Goal: Find specific page/section: Find specific page/section

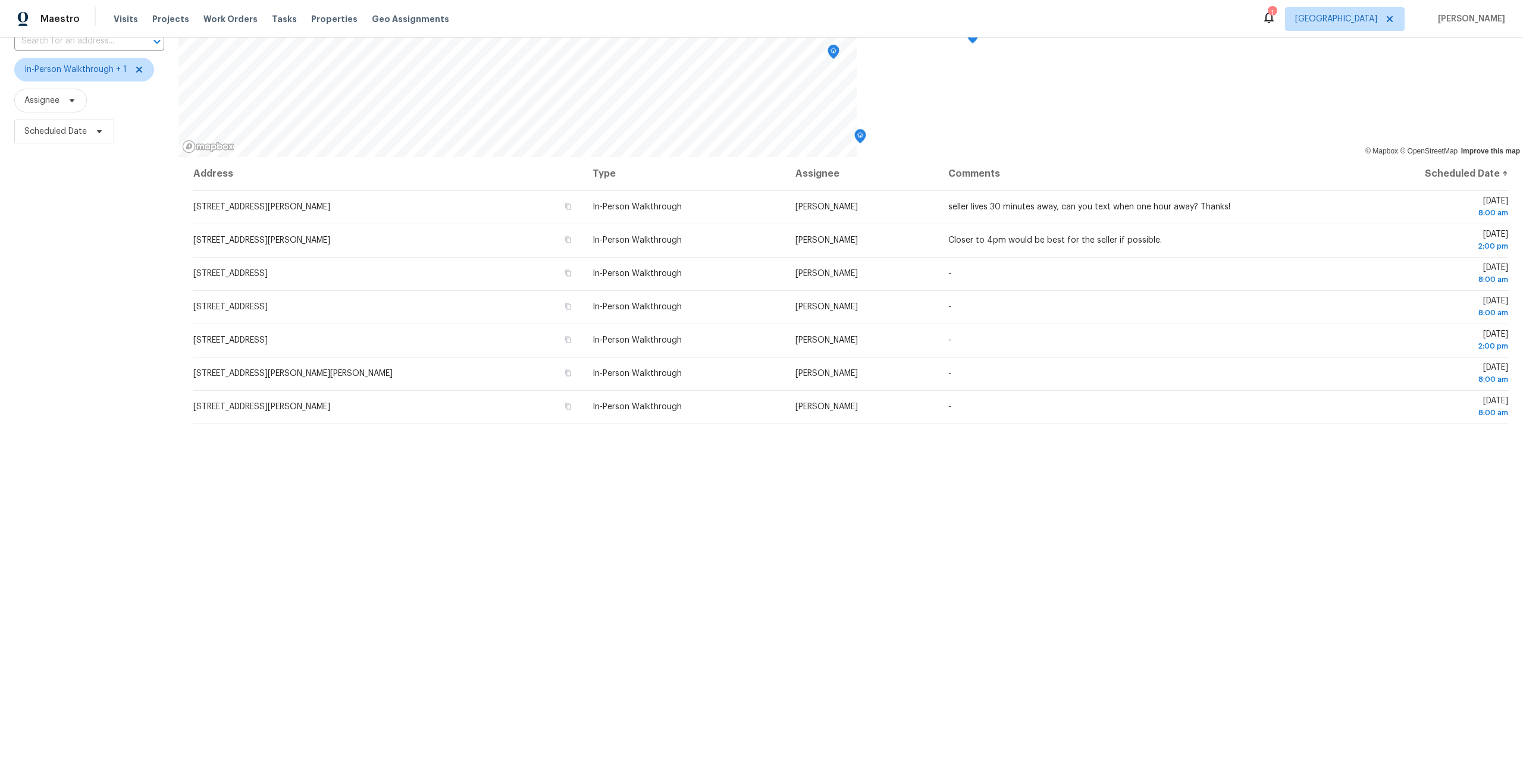
scroll to position [94, 0]
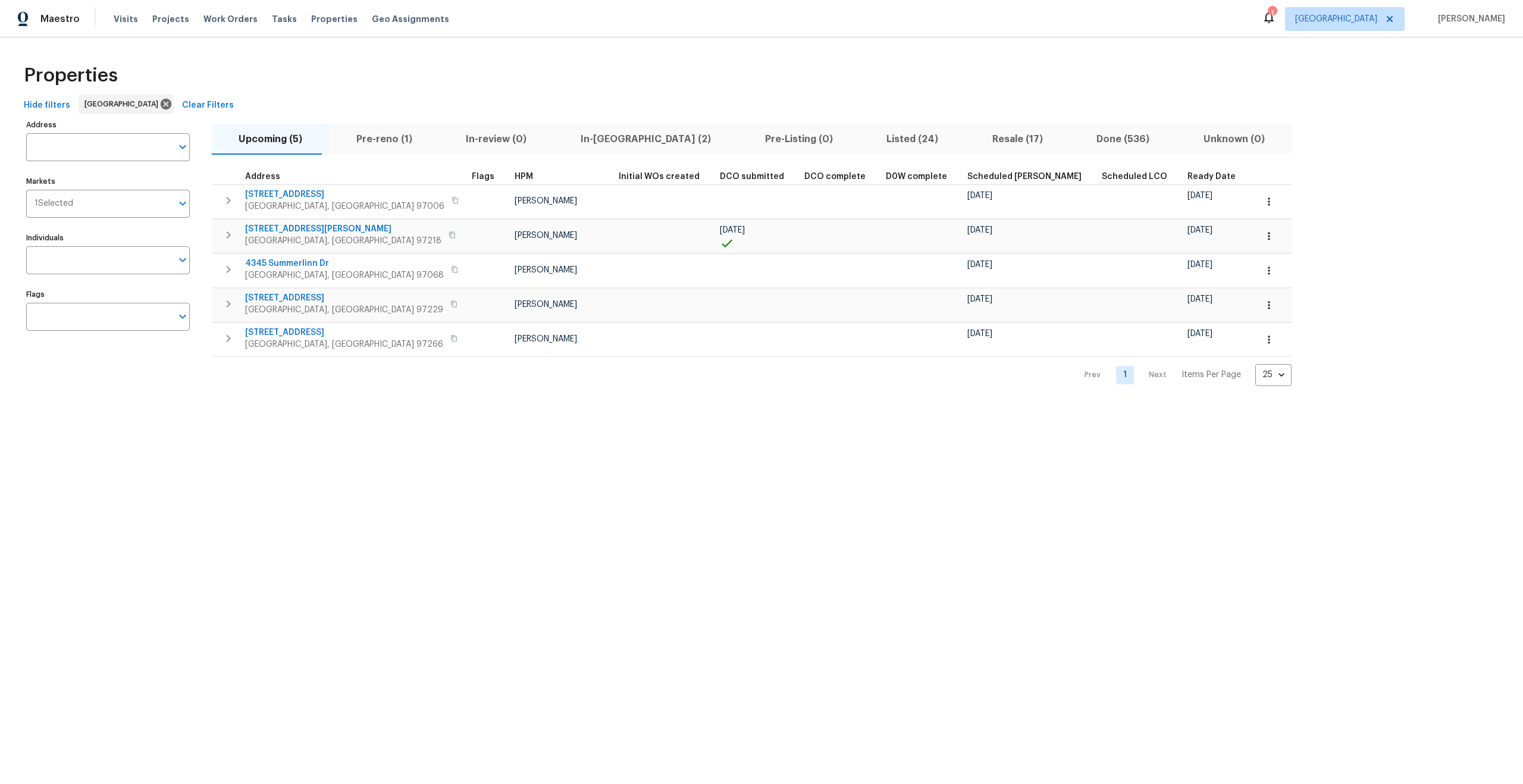
click at [867, 143] on span "Listed (24)" at bounding box center [912, 139] width 92 height 17
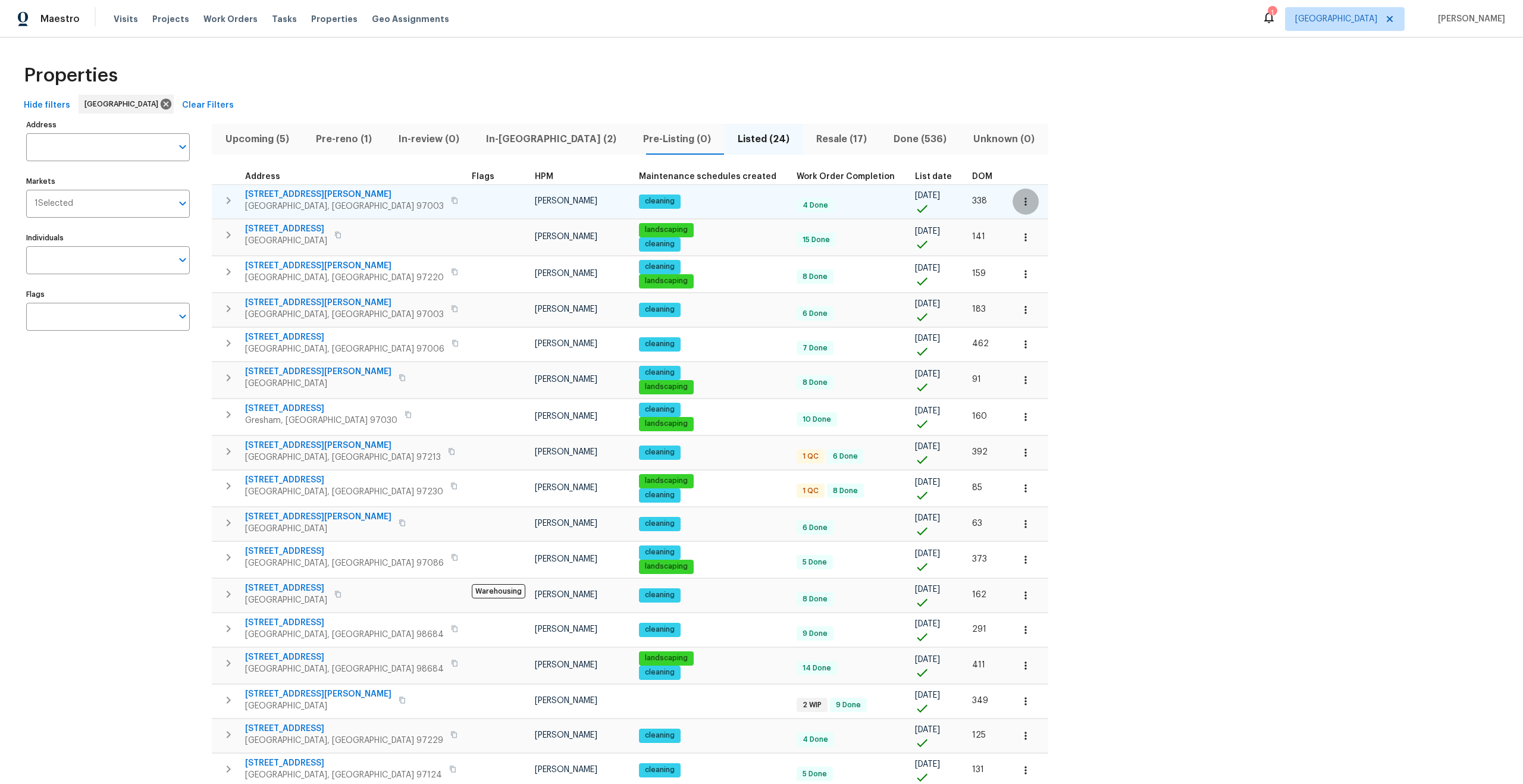
click at [1020, 205] on icon "button" at bounding box center [1025, 201] width 12 height 12
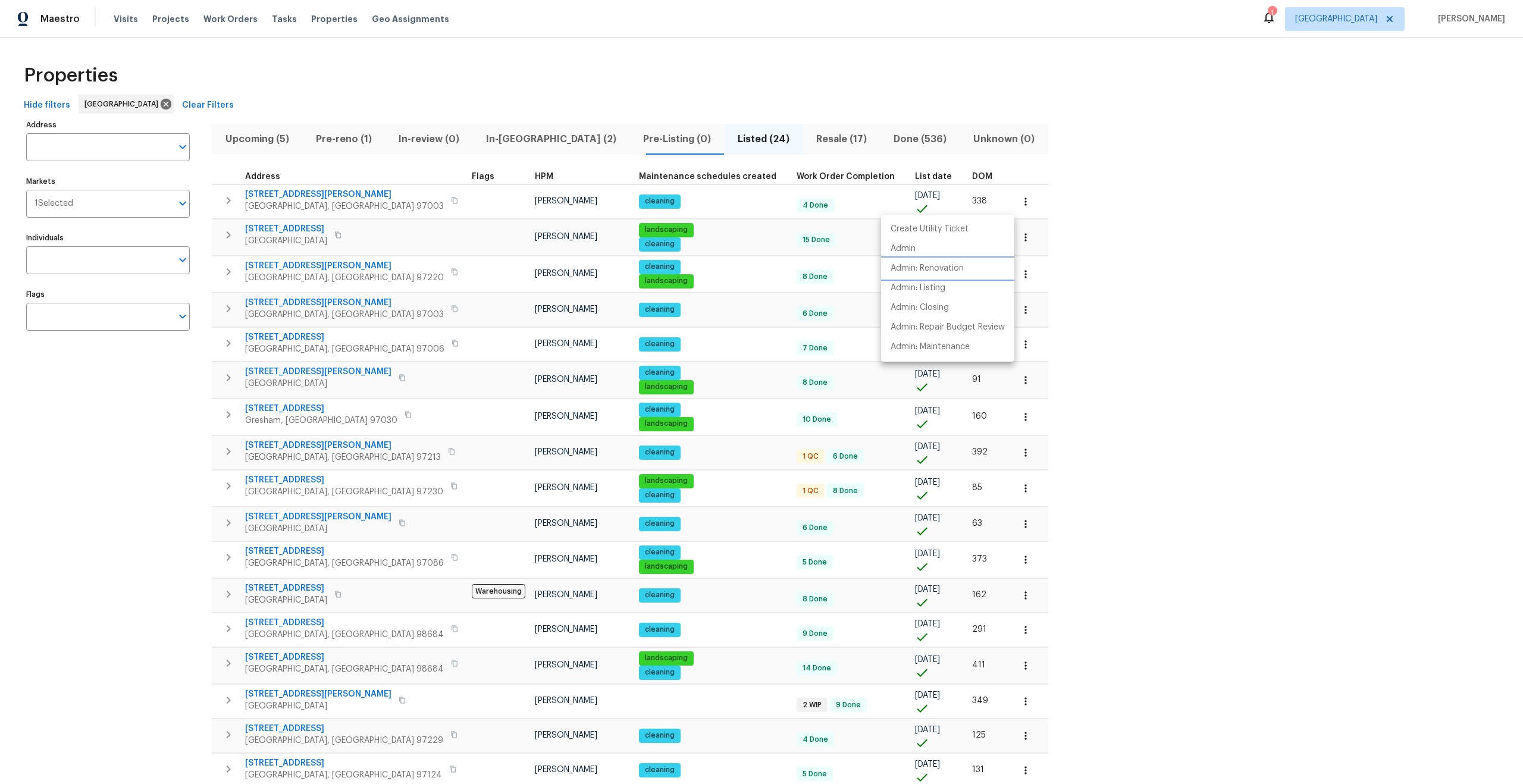
click at [940, 266] on p "Admin: Renovation" at bounding box center [927, 268] width 73 height 13
drag, startPoint x: 1183, startPoint y: 337, endPoint x: 1173, endPoint y: 336, distance: 10.0
click at [1178, 336] on div at bounding box center [761, 392] width 1523 height 784
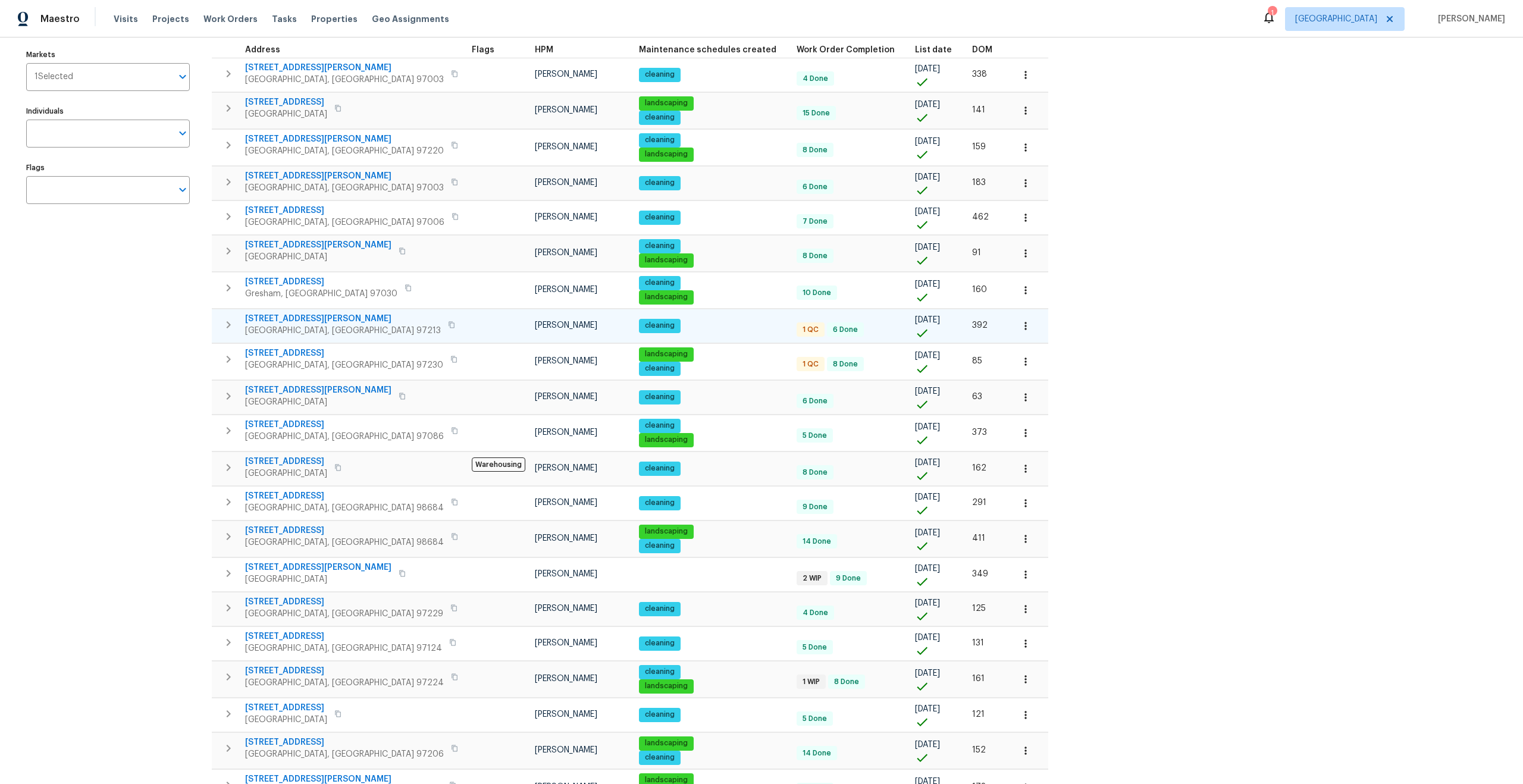
scroll to position [133, 0]
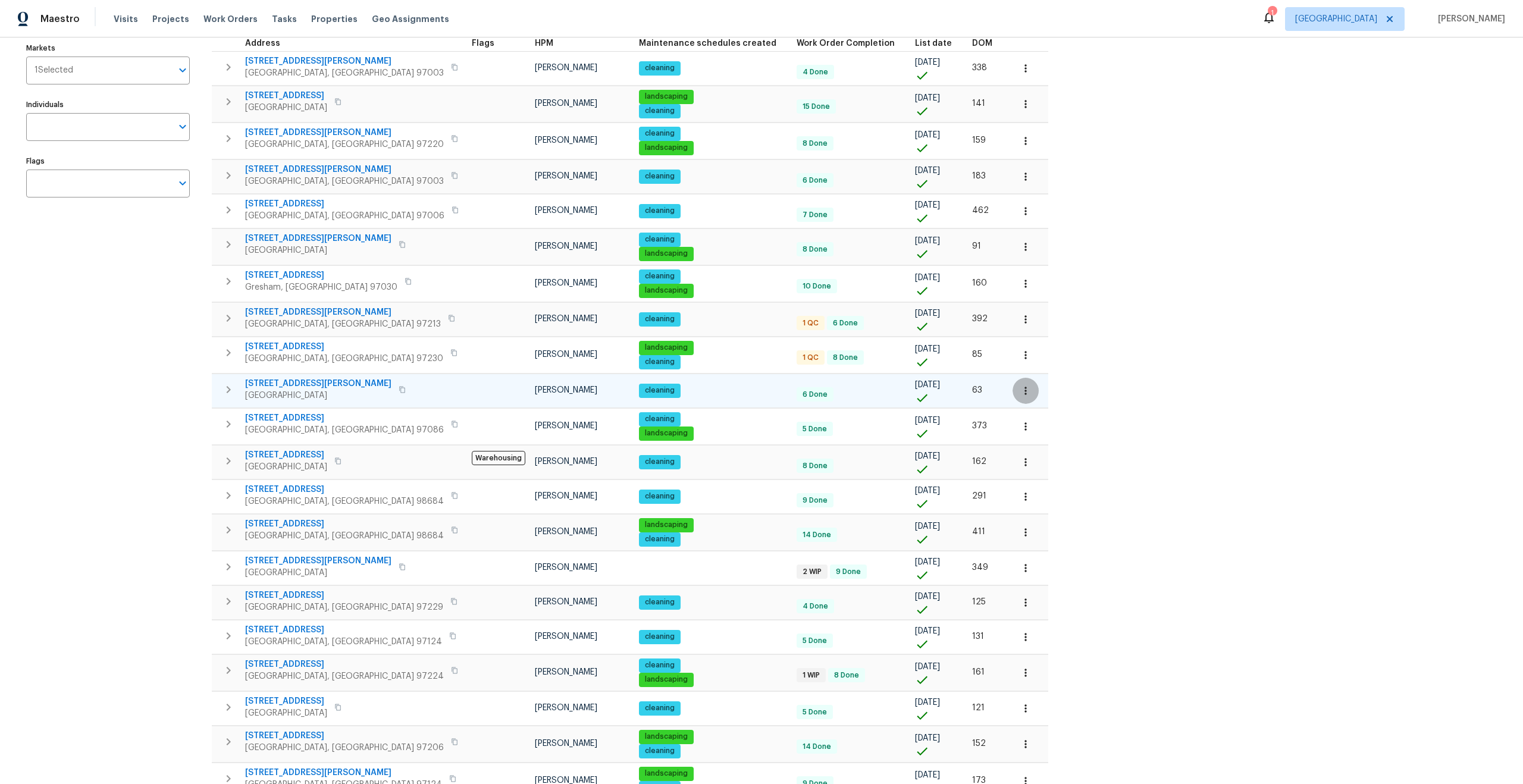
click at [1025, 391] on icon "button" at bounding box center [1025, 390] width 2 height 8
click at [934, 477] on p "Admin: Listing" at bounding box center [918, 477] width 55 height 13
click at [1269, 297] on div at bounding box center [761, 392] width 1523 height 784
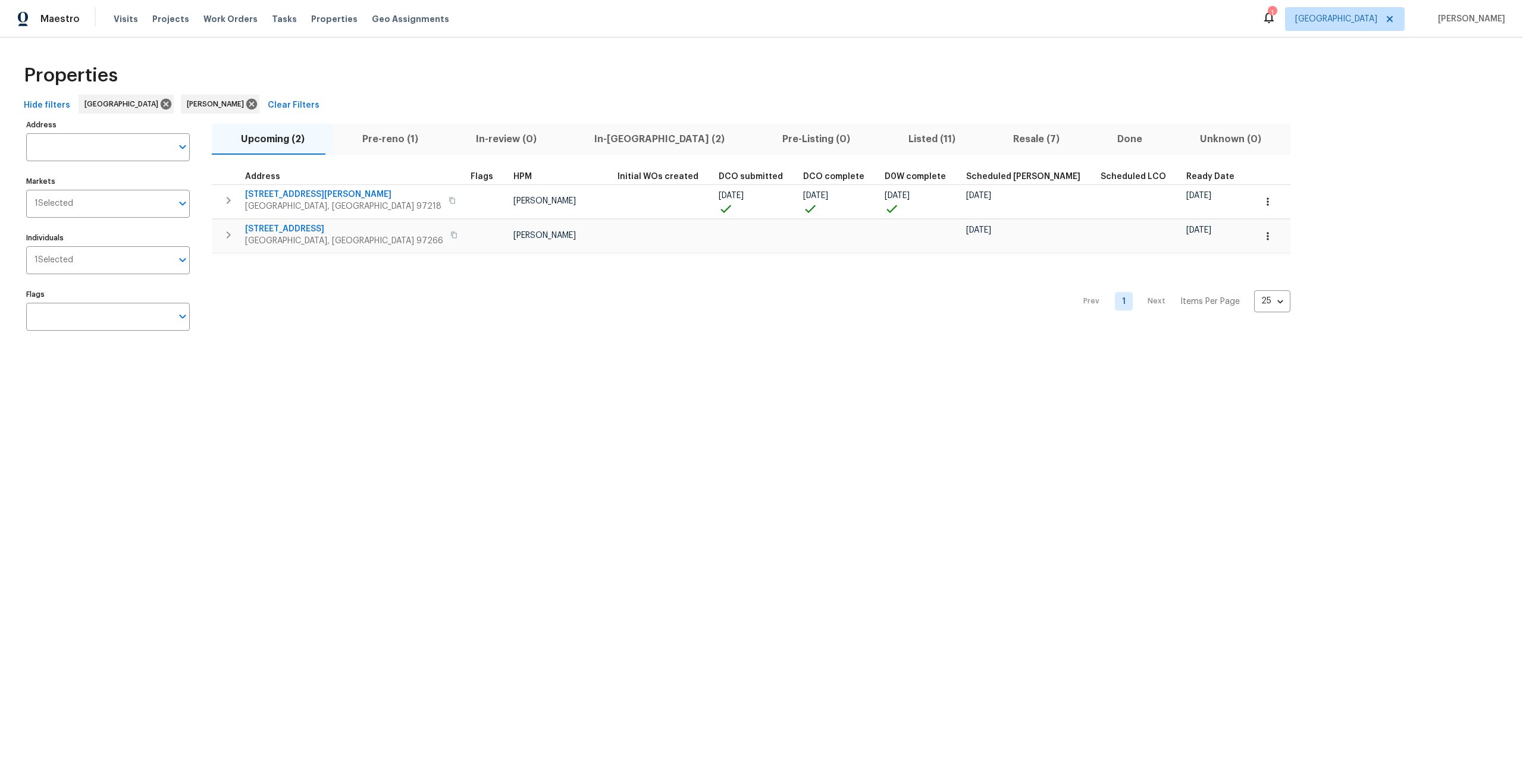
click at [991, 146] on span "Resale (7)" at bounding box center [1036, 139] width 90 height 17
